Goal: Check status: Check status

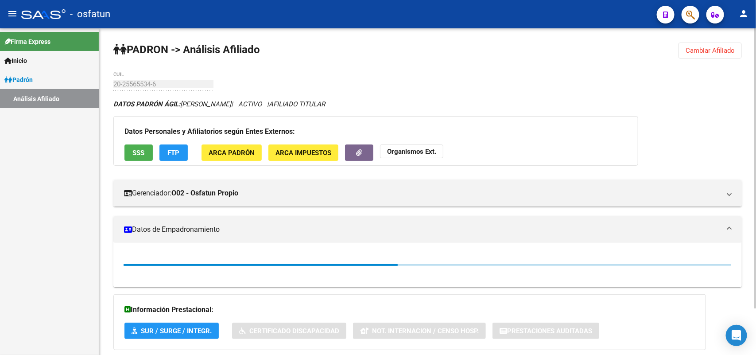
click at [691, 56] on button "Cambiar Afiliado" at bounding box center [710, 51] width 63 height 16
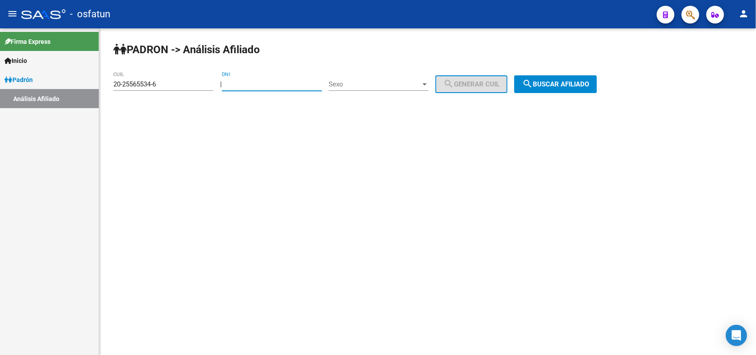
click at [289, 84] on input "DNI" at bounding box center [272, 84] width 100 height 8
paste input "43840025"
type input "43840025"
click at [353, 86] on span "Sexo" at bounding box center [375, 84] width 92 height 8
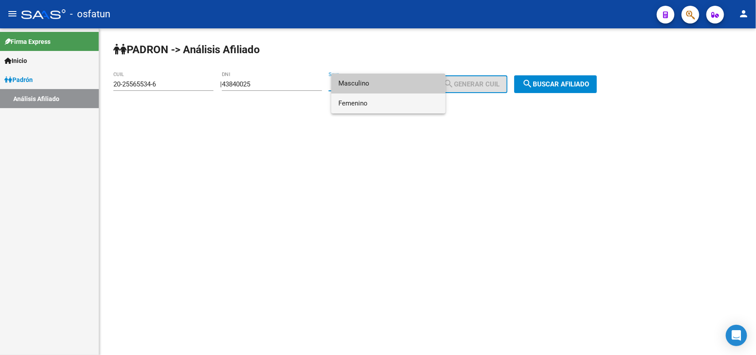
click at [364, 103] on span "Femenino" at bounding box center [388, 103] width 100 height 20
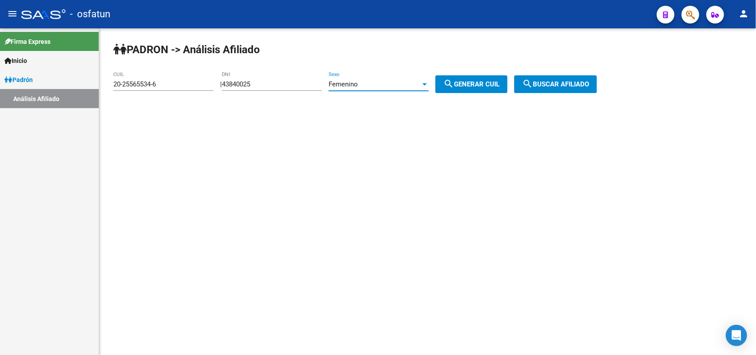
click at [481, 91] on button "search Generar CUIL" at bounding box center [471, 84] width 72 height 18
type input "27-43840025-2"
click at [492, 76] on button "search Generar CUIL" at bounding box center [471, 84] width 72 height 18
click at [537, 89] on button "search Buscar afiliado" at bounding box center [555, 84] width 83 height 18
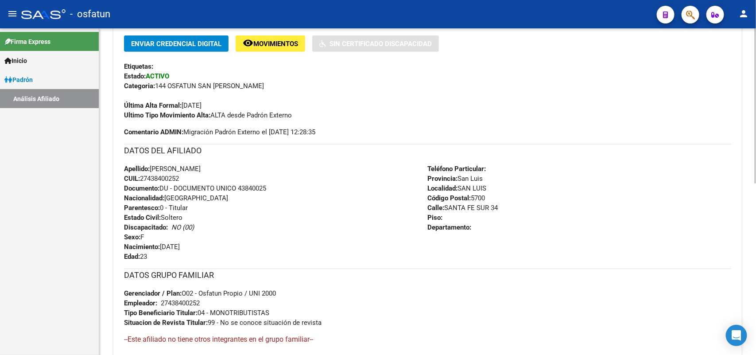
scroll to position [361, 0]
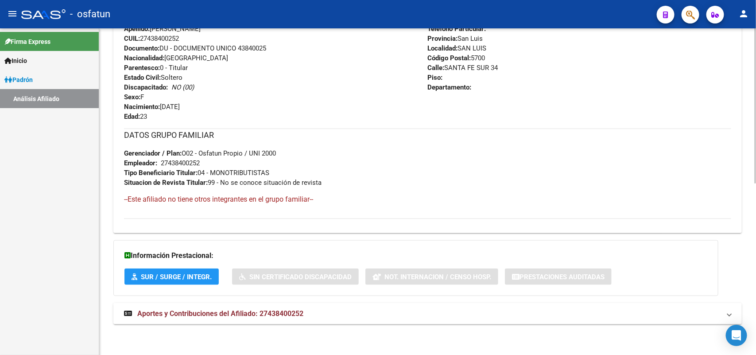
click at [308, 326] on div "DATOS PADRÓN ÁGIL: [PERSON_NAME] | ACTIVO | AFILIADO TITULAR Datos Personales y…" at bounding box center [427, 36] width 628 height 596
click at [302, 316] on span "Aportes y Contribuciones del Afiliado: 27438400252" at bounding box center [220, 313] width 166 height 8
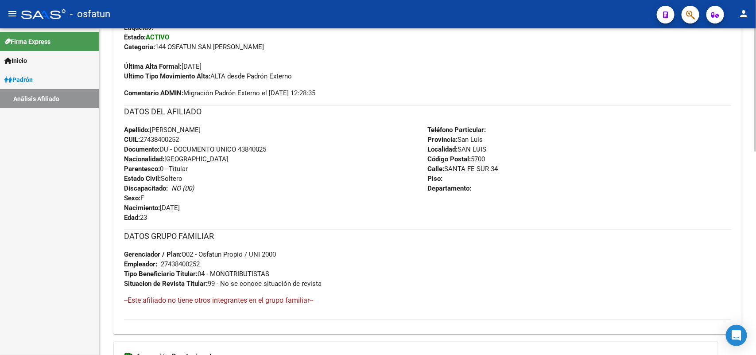
scroll to position [0, 0]
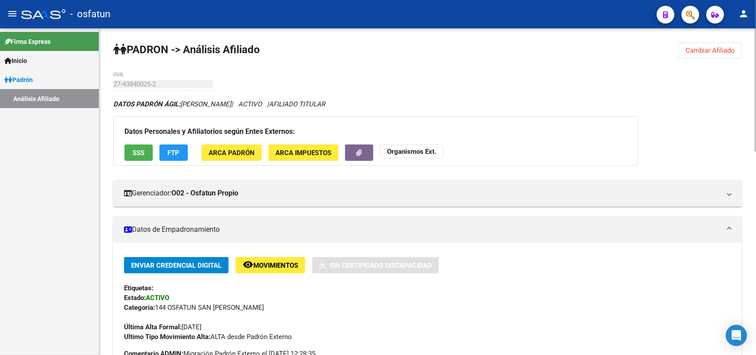
click at [694, 54] on button "Cambiar Afiliado" at bounding box center [710, 51] width 63 height 16
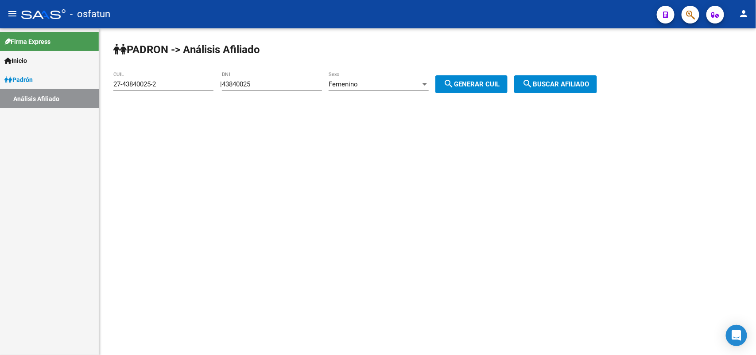
drag, startPoint x: 261, startPoint y: 88, endPoint x: 277, endPoint y: 85, distance: 15.7
click at [262, 88] on div "43840025 DNI" at bounding box center [272, 81] width 100 height 19
click at [690, 135] on mat-sidenav-content "PADRON -> Análisis Afiliado 27-43840025-2 CUIL | 43840025 DNI Femenino Sexo sea…" at bounding box center [427, 191] width 657 height 326
click at [495, 83] on span "search Generar CUIL" at bounding box center [471, 84] width 56 height 8
click at [555, 85] on span "search Buscar afiliado" at bounding box center [555, 84] width 67 height 8
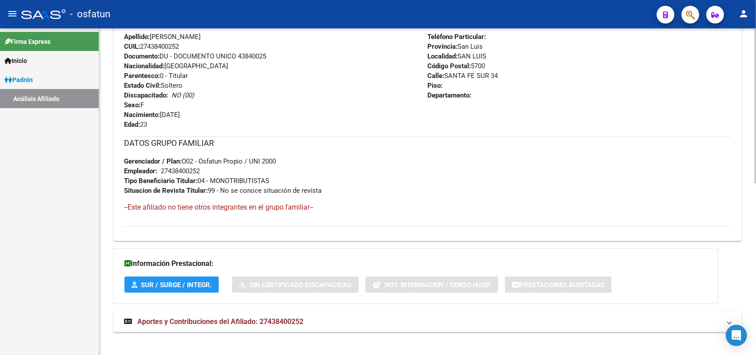
scroll to position [361, 0]
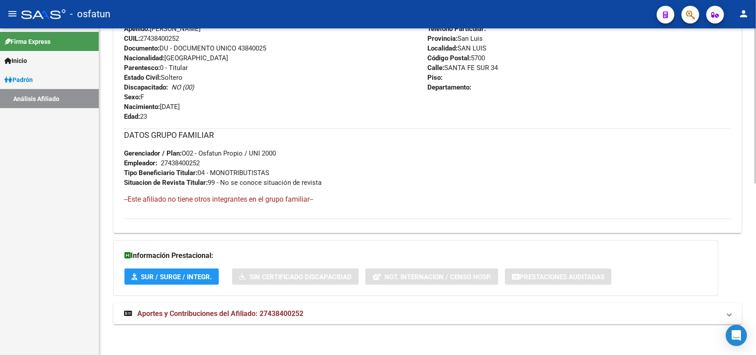
click at [295, 309] on strong "Aportes y Contribuciones del Afiliado: 27438400252" at bounding box center [213, 314] width 179 height 10
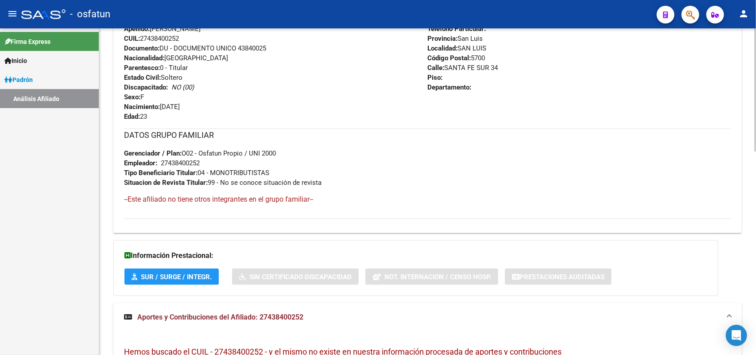
scroll to position [537, 0]
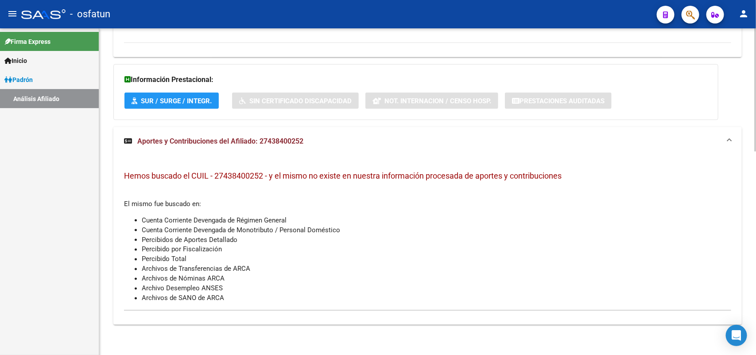
click at [260, 156] on div "Hemos buscado el CUIL - 27438400252 - y el mismo no existe en nuestra informaci…" at bounding box center [427, 239] width 628 height 169
